Goal: Information Seeking & Learning: Check status

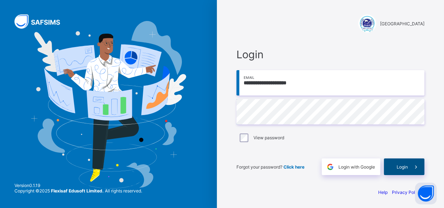
click at [407, 165] on span "Login" at bounding box center [402, 166] width 11 height 5
type input "**********"
click at [406, 167] on span "Login" at bounding box center [402, 166] width 11 height 5
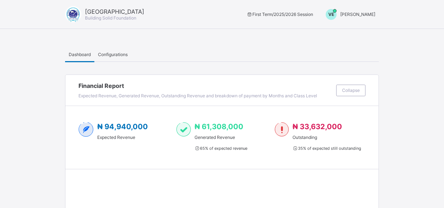
click at [115, 55] on span "Configurations" at bounding box center [113, 54] width 30 height 5
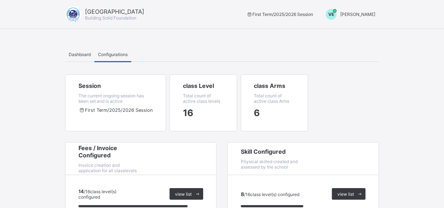
click at [83, 54] on span "Dashboard" at bounding box center [80, 54] width 22 height 5
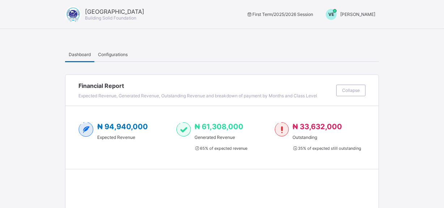
click at [363, 13] on span "[PERSON_NAME]" at bounding box center [357, 14] width 35 height 5
click at [353, 34] on span "Switch to Admin View" at bounding box center [348, 31] width 55 height 8
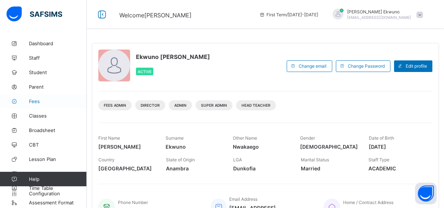
click at [34, 101] on span "Fees" at bounding box center [58, 101] width 58 height 6
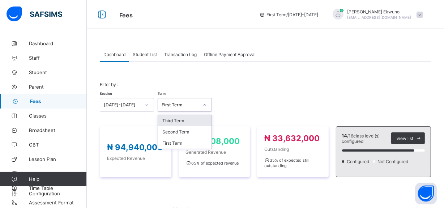
click at [188, 104] on div "First Term" at bounding box center [180, 104] width 37 height 5
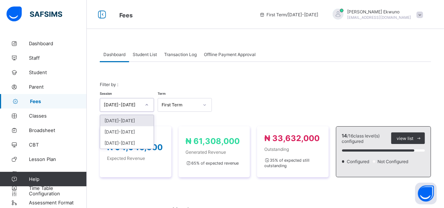
click at [145, 106] on icon at bounding box center [147, 104] width 4 height 7
click at [132, 131] on div "2024-2025" at bounding box center [127, 131] width 54 height 11
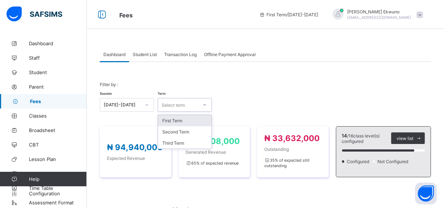
click at [187, 105] on div "Select term" at bounding box center [178, 105] width 40 height 10
click at [177, 141] on div "Third Term" at bounding box center [185, 142] width 54 height 11
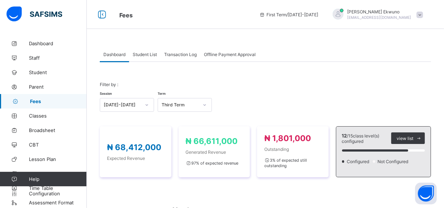
click at [148, 52] on span "Student List" at bounding box center [145, 54] width 24 height 5
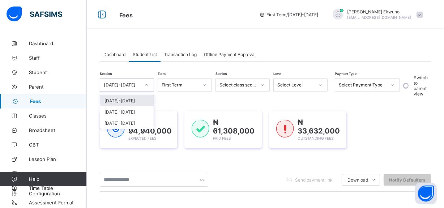
click at [151, 84] on div at bounding box center [147, 85] width 12 height 12
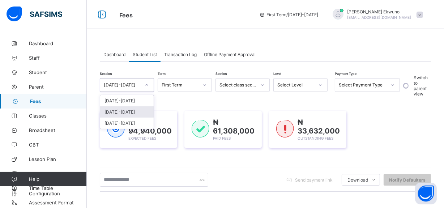
click at [127, 109] on div "2024-2025" at bounding box center [127, 111] width 54 height 11
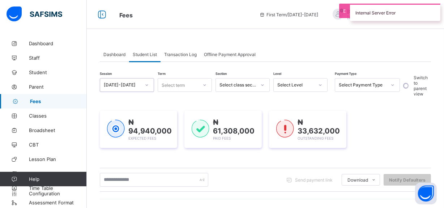
click at [192, 88] on div "Select term" at bounding box center [178, 85] width 40 height 10
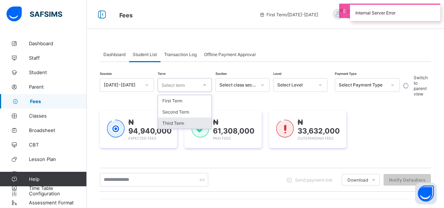
click at [187, 123] on div "Third Term" at bounding box center [185, 123] width 54 height 11
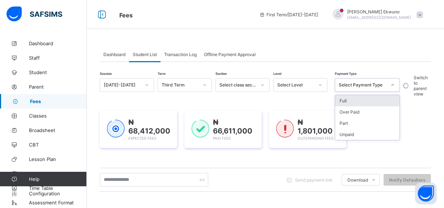
click at [378, 87] on div "Select Payment Type" at bounding box center [363, 84] width 48 height 5
click at [364, 134] on div "Unpaid" at bounding box center [367, 134] width 64 height 11
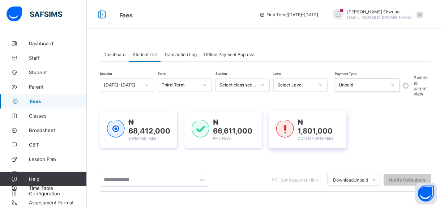
click at [347, 134] on div "₦ 1,801,000 Outstanding Fees" at bounding box center [307, 129] width 77 height 37
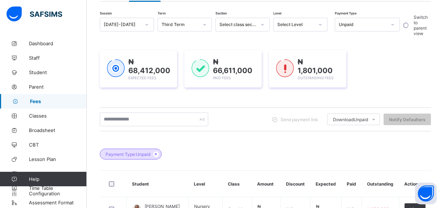
scroll to position [45, 0]
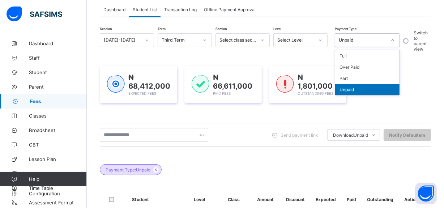
click at [364, 40] on div "Unpaid" at bounding box center [363, 40] width 48 height 5
click at [353, 78] on div "Part" at bounding box center [367, 78] width 64 height 11
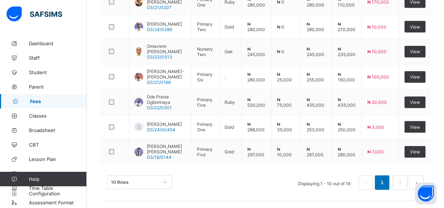
scroll to position [363, 0]
click at [156, 182] on div "10 Rows" at bounding box center [139, 182] width 65 height 14
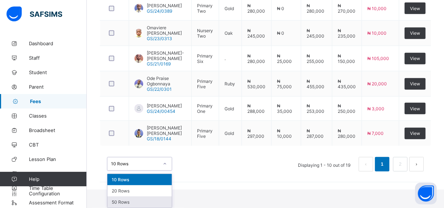
click at [129, 205] on div "50 Rows" at bounding box center [139, 201] width 64 height 11
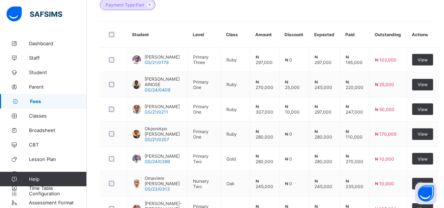
scroll to position [211, 0]
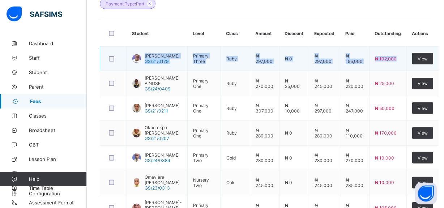
drag, startPoint x: 146, startPoint y: 48, endPoint x: 395, endPoint y: 65, distance: 249.5
click at [395, 65] on tr "Olawale Aanuoluwapo Christaina GS/21/0179 Primary Three Ruby ₦ 297,000 ₦ 0 ₦ 29…" at bounding box center [269, 59] width 339 height 24
copy tr "Olawale Aanuoluwapo Christaina GS/21/0179 Primary Three Ruby ₦ 297,000 ₦ 0 ₦ 29…"
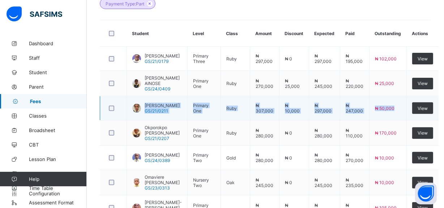
drag, startPoint x: 391, startPoint y: 112, endPoint x: 147, endPoint y: 110, distance: 243.9
click at [147, 110] on tr "Okeke Victoria Munachimso GS/21/0211 Primary One Ruby ₦ 307,000 ₦ 10,000 ₦ 297,…" at bounding box center [269, 108] width 339 height 24
copy tr "Okeke Victoria Munachimso GS/21/0211 Primary One Ruby ₦ 307,000 ₦ 10,000 ₦ 297,…"
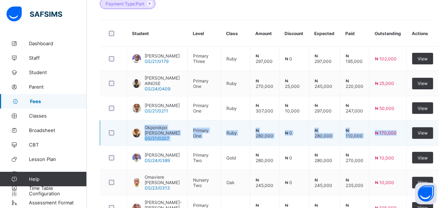
drag, startPoint x: 394, startPoint y: 141, endPoint x: 145, endPoint y: 137, distance: 249.7
click at [145, 137] on tr "Okporokpo Rinah Ogheneruno GS/21/0207 Primary One Ruby ₦ 280,000 ₦ 0 ₦ 280,000 …" at bounding box center [269, 132] width 339 height 25
copy tr "Okporokpo Rinah Ogheneruno GS/21/0207 Primary One Ruby ₦ 280,000 ₦ 0 ₦ 280,000 …"
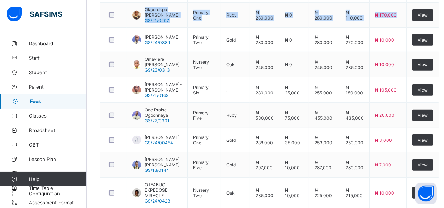
scroll to position [338, 0]
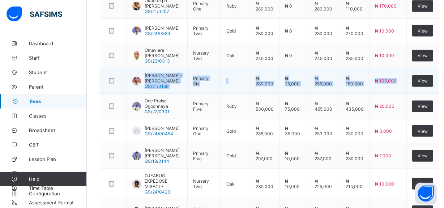
drag, startPoint x: 395, startPoint y: 101, endPoint x: 148, endPoint y: 91, distance: 247.3
click at [148, 91] on tr "Jatto King-David GS/21/0169 Primary Six . ₦ 280,000 ₦ 25,000 ₦ 255,000 ₦ 150,00…" at bounding box center [269, 80] width 339 height 25
copy tr "Jatto King-David GS/21/0169 Primary Six . ₦ 280,000 ₦ 25,000 ₦ 255,000 ₦ 150,00…"
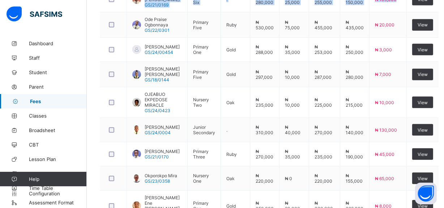
scroll to position [429, 0]
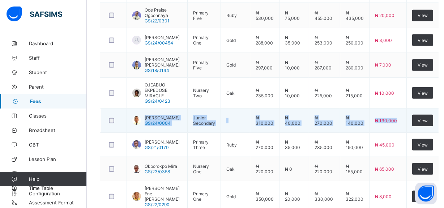
drag, startPoint x: 397, startPoint y: 141, endPoint x: 146, endPoint y: 134, distance: 250.8
click at [146, 133] on tr "DAVID ANDREW OCHE GS/24/0004 Junior Secondary . ₦ 310,000 ₦ 40,000 ₦ 270,000 ₦ …" at bounding box center [269, 121] width 339 height 24
copy tr "DAVID ANDREW OCHE GS/24/0004 Junior Secondary . ₦ 310,000 ₦ 40,000 ₦ 270,000 ₦ …"
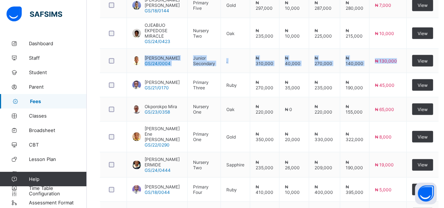
scroll to position [500, 0]
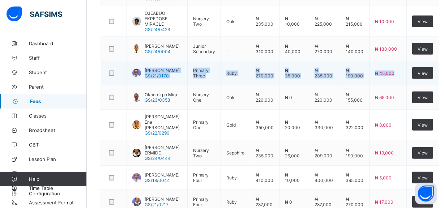
drag, startPoint x: 394, startPoint y: 91, endPoint x: 146, endPoint y: 87, distance: 248.6
click at [146, 85] on tr "Jatto Daniel GS/21/0170 Primary Three Ruby ₦ 270,000 ₦ 35,000 ₦ 235,000 ₦ 190,0…" at bounding box center [269, 73] width 339 height 24
copy tr "Jatto Daniel GS/21/0170 Primary Three Ruby ₦ 270,000 ₦ 35,000 ₦ 235,000 ₦ 190,0…"
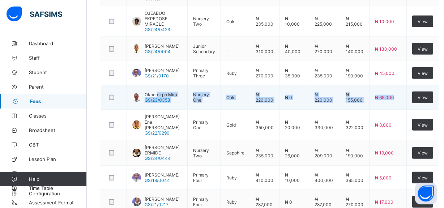
drag, startPoint x: 393, startPoint y: 120, endPoint x: 160, endPoint y: 111, distance: 233.2
click at [160, 110] on tr "Okporokpo Mira GS/23/0358 Nursery One Oak ₦ 220,000 ₦ 0 ₦ 220,000 ₦ 155,000 ₦ 6…" at bounding box center [269, 97] width 339 height 24
click at [399, 110] on td "₦ 65,000" at bounding box center [388, 97] width 37 height 24
drag, startPoint x: 399, startPoint y: 122, endPoint x: 163, endPoint y: 110, distance: 236.9
click at [163, 110] on tr "Okporokpo Mira GS/23/0358 Nursery One Oak ₦ 220,000 ₦ 0 ₦ 220,000 ₦ 155,000 ₦ 6…" at bounding box center [269, 97] width 339 height 24
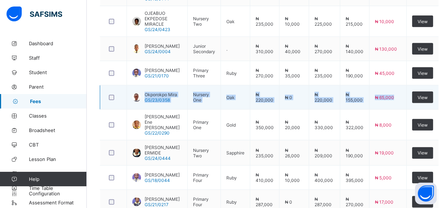
copy tr "Okporokpo Mira GS/23/0358 Nursery One Oak ₦ 220,000 ₦ 0 ₦ 220,000 ₦ 155,000 ₦ 6…"
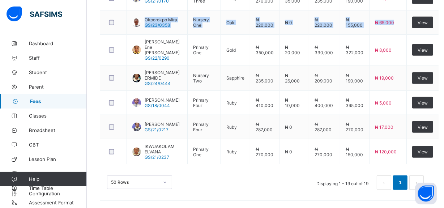
scroll to position [599, 0]
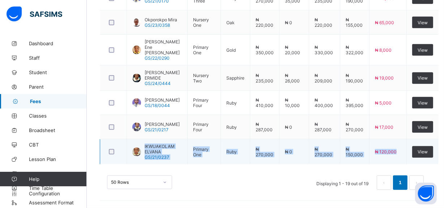
drag, startPoint x: 394, startPoint y: 152, endPoint x: 144, endPoint y: 145, distance: 250.9
click at [144, 145] on tr "IKWUAKOLAM ELVANA GS/21/0237 Primary One Ruby ₦ 270,000 ₦ 0 ₦ 270,000 ₦ 150,000…" at bounding box center [269, 151] width 339 height 25
copy tr "IKWUAKOLAM ELVANA GS/21/0237 Primary One Ruby ₦ 270,000 ₦ 0 ₦ 270,000 ₦ 150,000…"
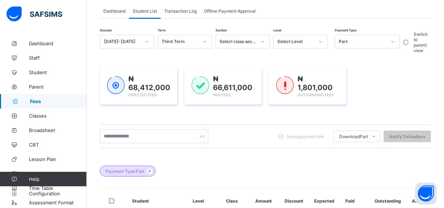
scroll to position [40, 0]
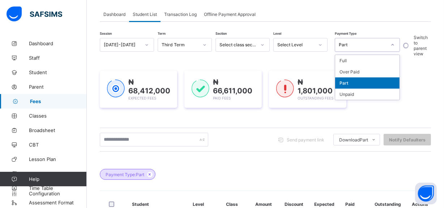
click at [362, 43] on div "Part" at bounding box center [363, 44] width 48 height 5
click at [350, 95] on div "Unpaid" at bounding box center [367, 94] width 64 height 11
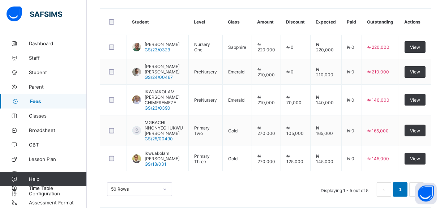
scroll to position [223, 0]
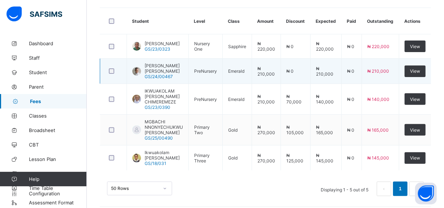
click at [398, 75] on td "₦ 210,000" at bounding box center [380, 71] width 37 height 25
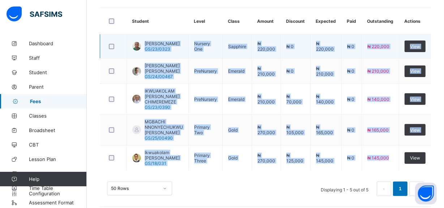
drag, startPoint x: 397, startPoint y: 164, endPoint x: 147, endPoint y: 43, distance: 277.5
click at [147, 43] on tbody "Ezenwa Ezra Sorochukwu GS/23/0323 Nursery One Sapphire ₦ 220,000 ₦ 0 ₦ 220,000 …" at bounding box center [265, 102] width 331 height 136
copy tbody "Ezenwa Ezra Sorochukwu GS/23/0323 Nursery One Sapphire ₦ 220,000 ₦ 0 ₦ 220,000 …"
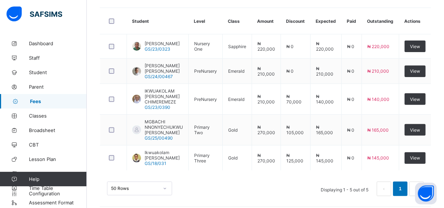
click at [238, 186] on div "50 Rows Displaying 1 - 5 out of 5 1" at bounding box center [265, 189] width 317 height 14
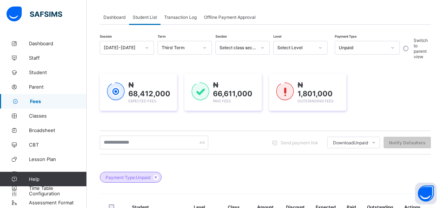
scroll to position [0, 0]
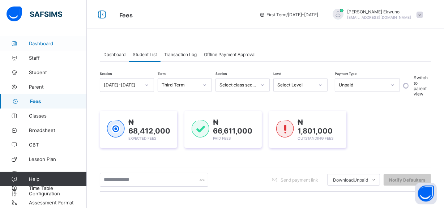
click at [46, 44] on span "Dashboard" at bounding box center [58, 44] width 58 height 6
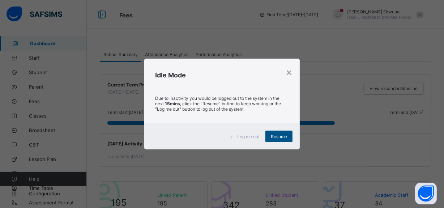
click at [272, 134] on span "Resume" at bounding box center [279, 136] width 16 height 5
